Goal: Check status: Check status

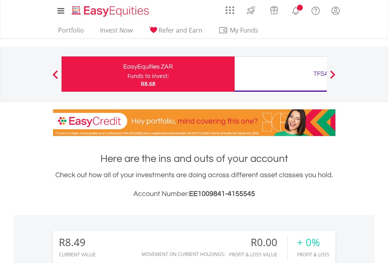
scroll to position [75, 123]
click at [128, 74] on div "Funds to invest:" at bounding box center [149, 76] width 42 height 8
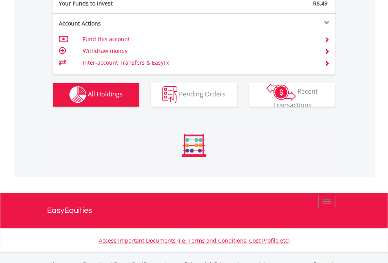
scroll to position [777, 0]
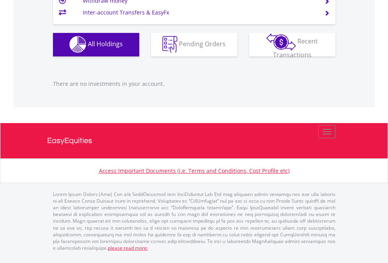
scroll to position [75, 123]
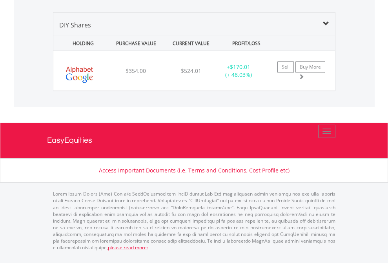
scroll to position [75, 123]
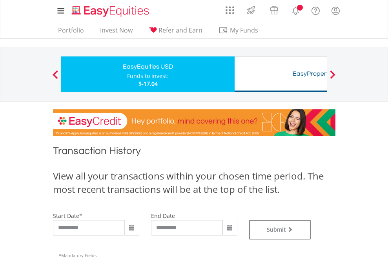
type input "**********"
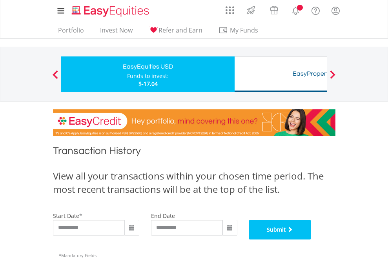
click at [311, 240] on button "Submit" at bounding box center [280, 230] width 62 height 20
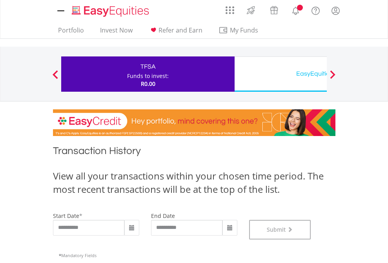
scroll to position [318, 0]
click at [281, 74] on div "EasyEquities USD" at bounding box center [322, 73] width 164 height 11
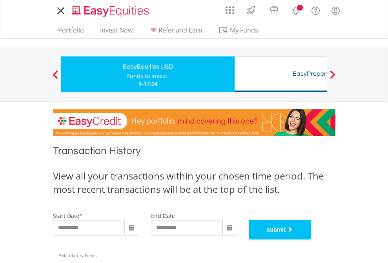
click at [311, 240] on button "Submit" at bounding box center [280, 230] width 62 height 20
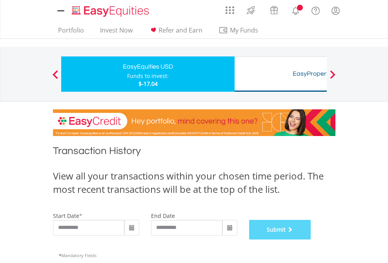
scroll to position [318, 0]
